Goal: Transaction & Acquisition: Subscribe to service/newsletter

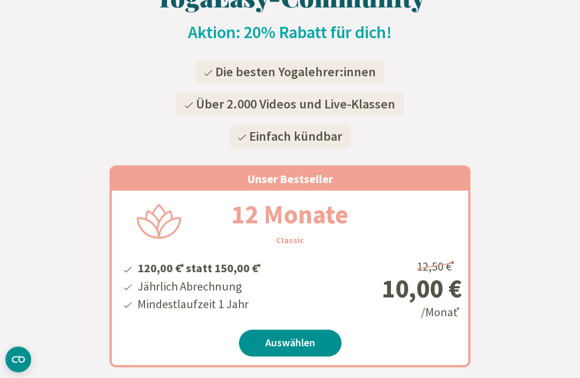
scroll to position [206, 0]
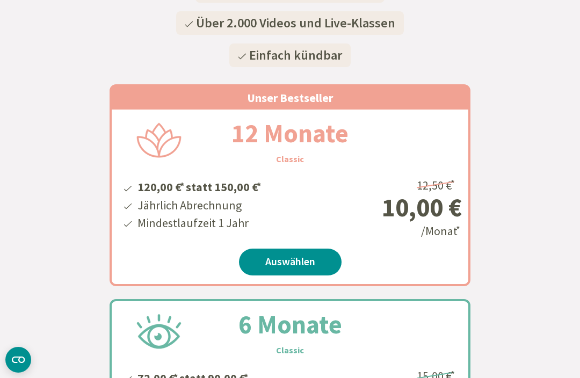
click at [287, 263] on link "Auswählen" at bounding box center [290, 261] width 102 height 27
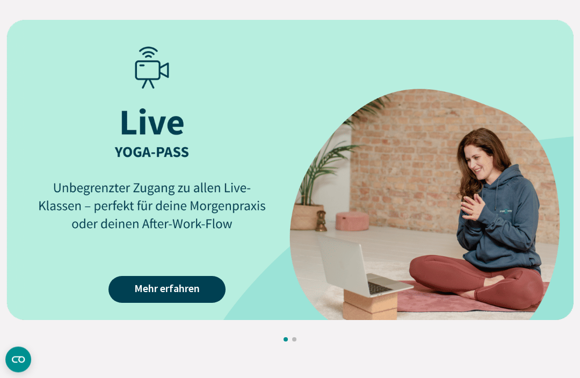
scroll to position [1384, 0]
click at [163, 286] on link "Mehr erfahren" at bounding box center [166, 289] width 117 height 27
